Goal: Information Seeking & Learning: Check status

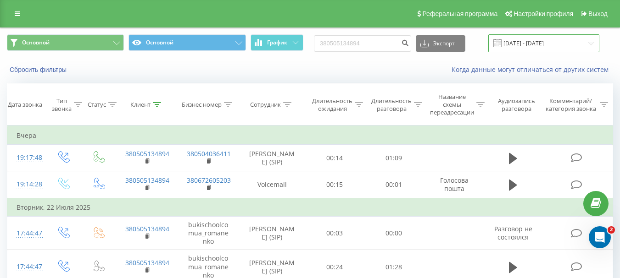
click at [525, 47] on input "[DATE] - [DATE]" at bounding box center [543, 43] width 111 height 18
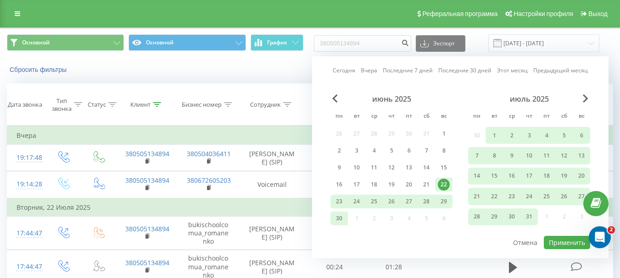
click at [441, 186] on div "22" at bounding box center [444, 185] width 12 height 12
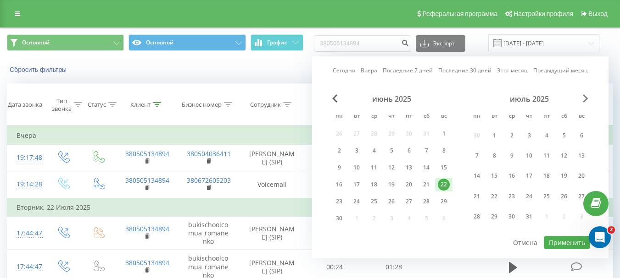
click at [583, 97] on span "Next Month" at bounding box center [586, 99] width 6 height 8
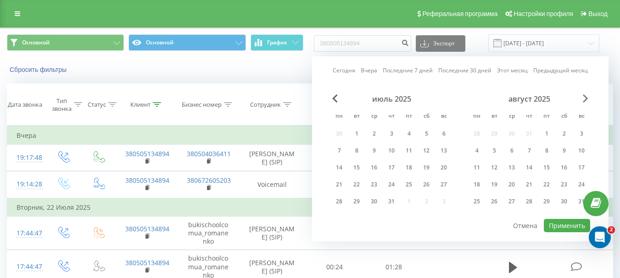
click at [583, 97] on span "Next Month" at bounding box center [586, 99] width 6 height 8
click at [479, 184] on div "22" at bounding box center [477, 185] width 12 height 12
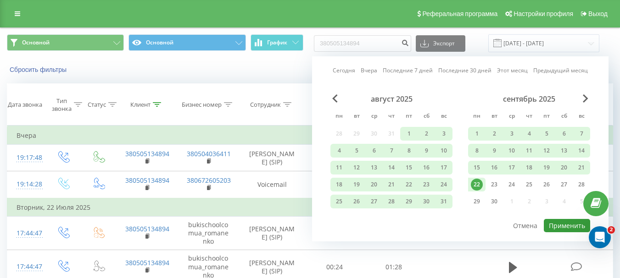
click at [563, 223] on button "Применить" at bounding box center [567, 225] width 46 height 13
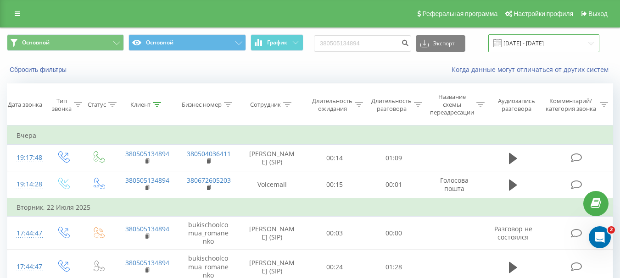
click at [543, 45] on input "[DATE] - [DATE]" at bounding box center [543, 43] width 111 height 18
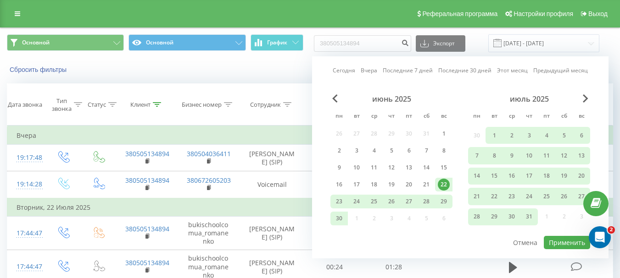
click at [445, 184] on div "22" at bounding box center [444, 185] width 12 height 12
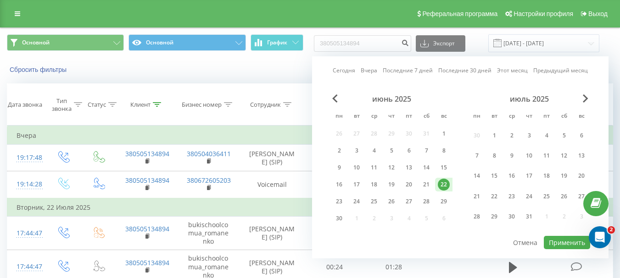
click at [448, 183] on div "22" at bounding box center [444, 185] width 12 height 12
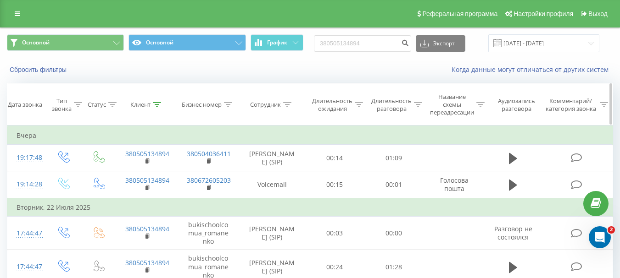
click at [277, 87] on th "Сотрудник" at bounding box center [272, 105] width 66 height 42
click at [376, 45] on input "380505134894" at bounding box center [362, 43] width 97 height 17
type input "3"
click at [22, 17] on link at bounding box center [17, 13] width 17 height 13
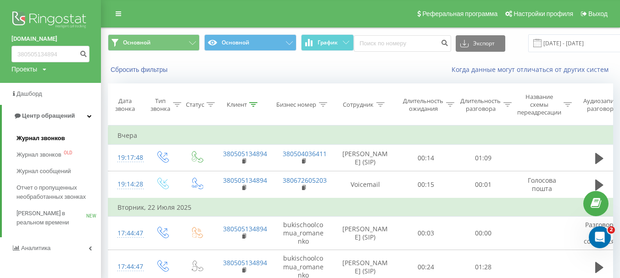
click at [33, 137] on span "Журнал звонков" at bounding box center [41, 138] width 48 height 9
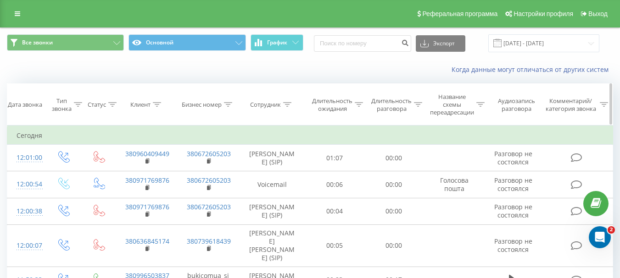
click at [283, 105] on div "Сотрудник" at bounding box center [270, 105] width 41 height 8
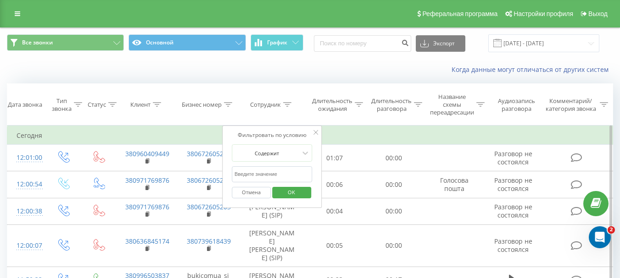
click at [270, 174] on input "text" at bounding box center [272, 175] width 81 height 16
type input "беспала"
click at [288, 189] on span "OK" at bounding box center [291, 192] width 26 height 14
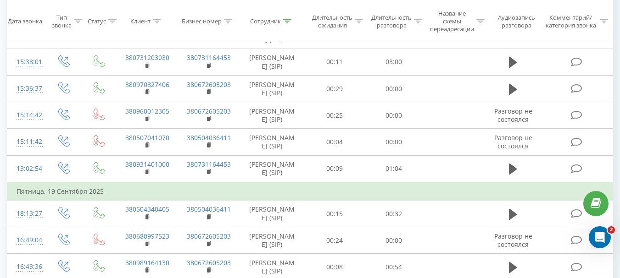
scroll to position [13, 0]
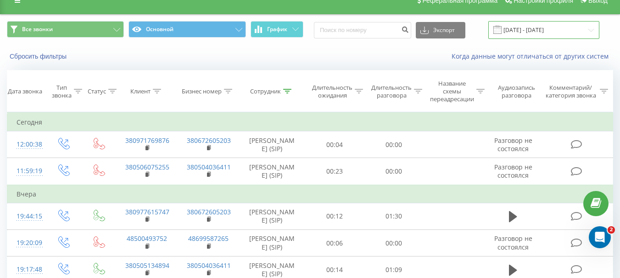
click at [539, 36] on input "23.08.2025 - 23.09.2025" at bounding box center [543, 30] width 111 height 18
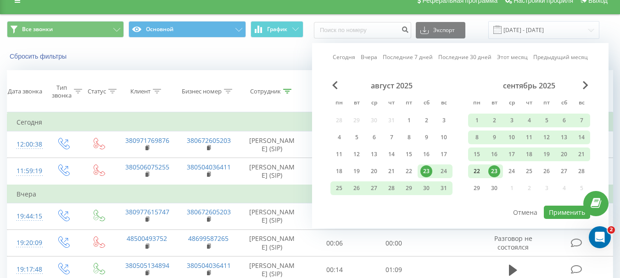
click at [475, 172] on div "22" at bounding box center [477, 172] width 12 height 12
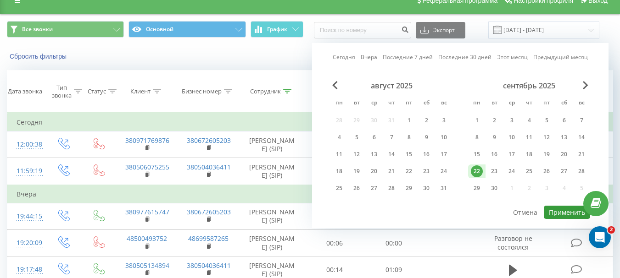
click at [557, 210] on button "Применить" at bounding box center [567, 212] width 46 height 13
type input "22.09.2025 - 22.09.2025"
